Goal: Task Accomplishment & Management: Use online tool/utility

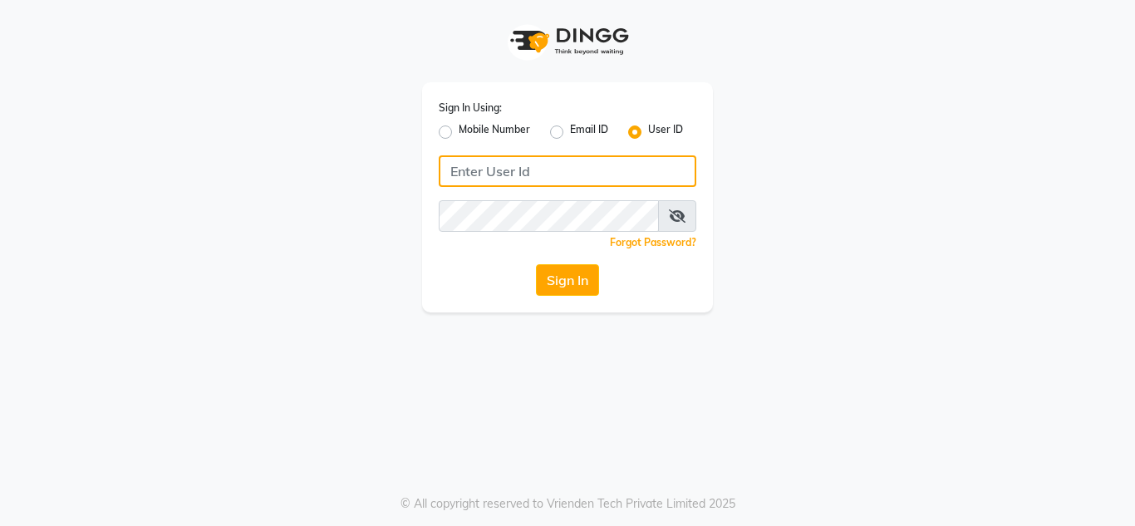
click at [480, 175] on input "Username" at bounding box center [568, 171] width 258 height 32
type input "nailsaura"
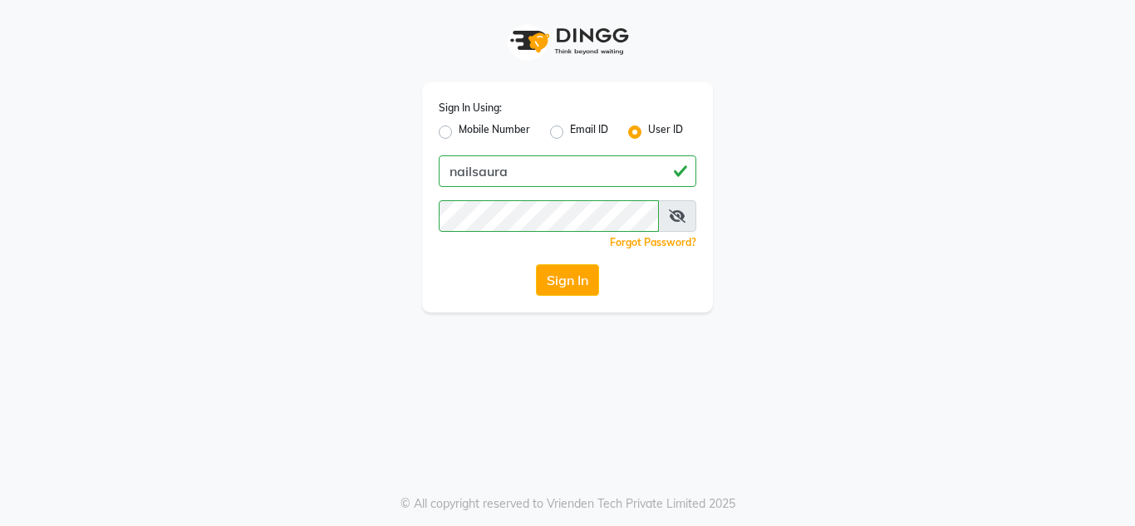
click at [473, 338] on div "Sign In Using: Mobile Number Email ID User ID nailsaura Remember me Forgot Pass…" at bounding box center [567, 263] width 1135 height 526
click at [559, 279] on button "Sign In" at bounding box center [567, 280] width 63 height 32
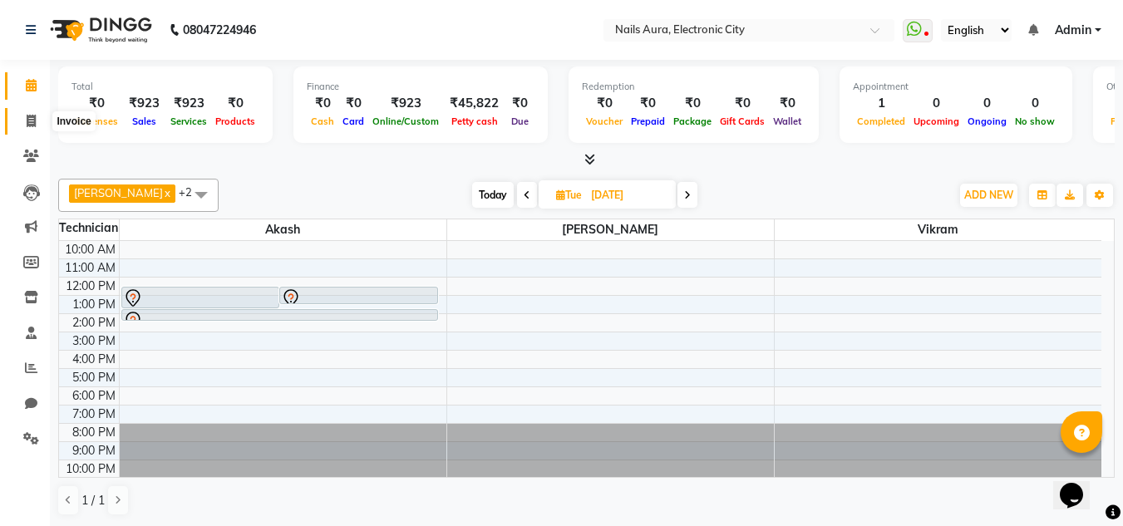
click at [36, 115] on icon at bounding box center [31, 121] width 9 height 12
select select "service"
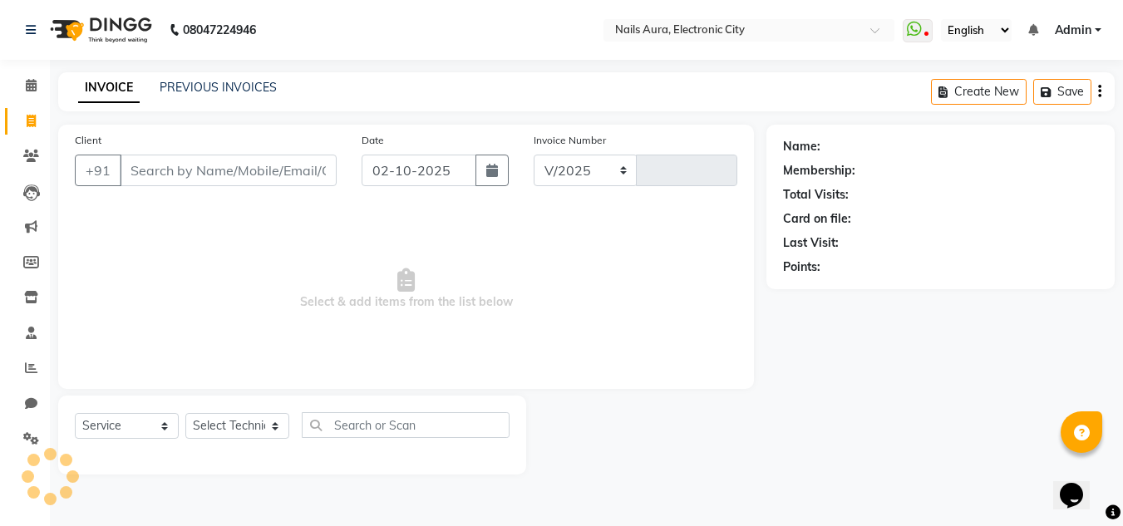
select select "8179"
type input "0770"
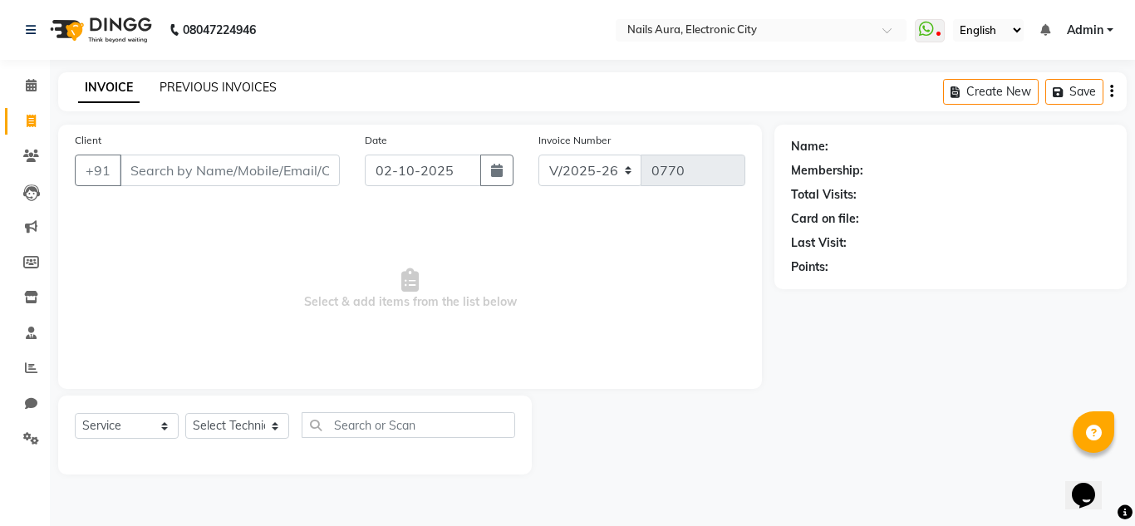
click at [233, 90] on link "PREVIOUS INVOICES" at bounding box center [218, 87] width 117 height 15
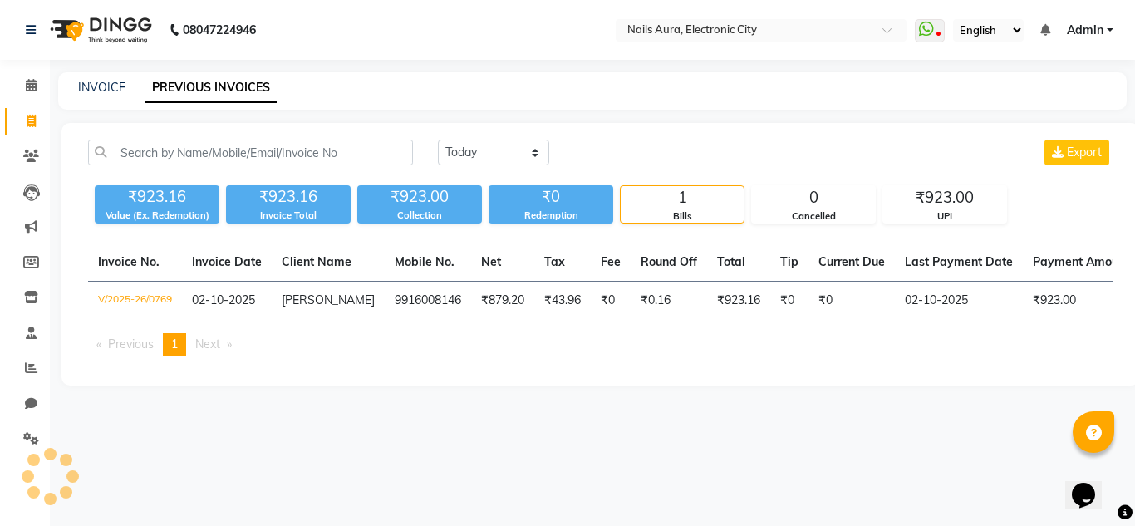
click at [98, 78] on div "INVOICE PREVIOUS INVOICES" at bounding box center [592, 90] width 1069 height 37
click at [99, 77] on div "INVOICE PREVIOUS INVOICES" at bounding box center [592, 90] width 1069 height 37
click at [108, 91] on link "INVOICE" at bounding box center [101, 87] width 47 height 15
select select "service"
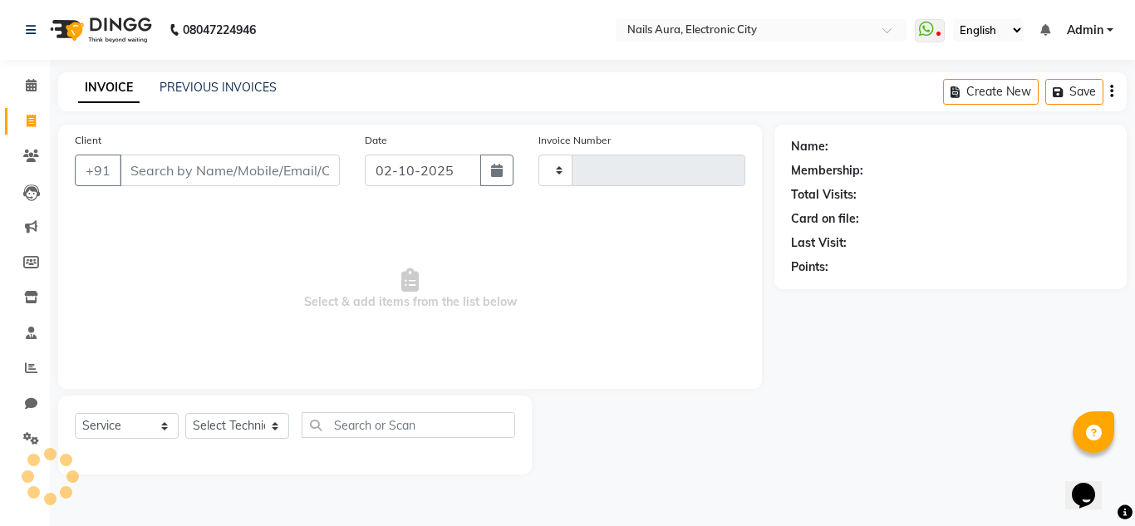
type input "0770"
select select "8179"
